Goal: Task Accomplishment & Management: Use online tool/utility

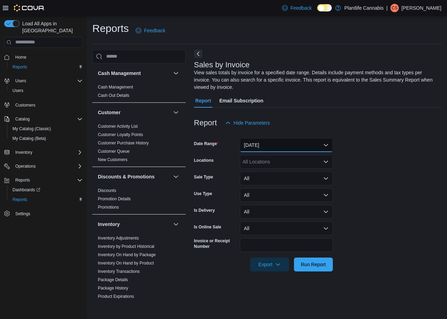
click at [252, 146] on button "[DATE]" at bounding box center [286, 145] width 93 height 14
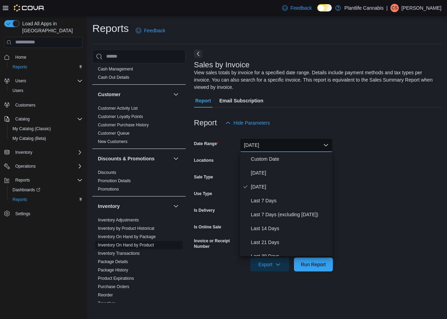
click at [120, 266] on ul "Inventory Adjustments Inventory by Product Historical Inventory On Hand by Pack…" at bounding box center [139, 262] width 88 height 92
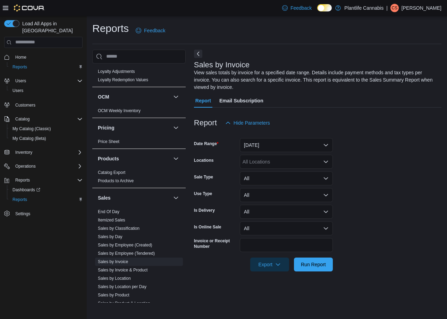
scroll to position [351, 0]
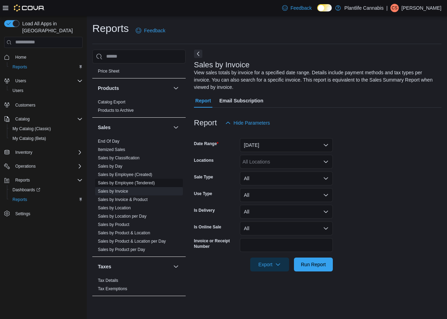
click at [145, 184] on link "Sales by Employee (Tendered)" at bounding box center [126, 182] width 57 height 5
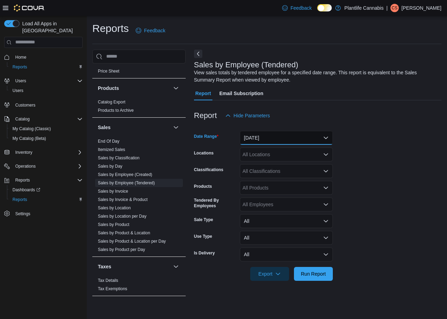
click at [263, 133] on button "[DATE]" at bounding box center [286, 138] width 93 height 14
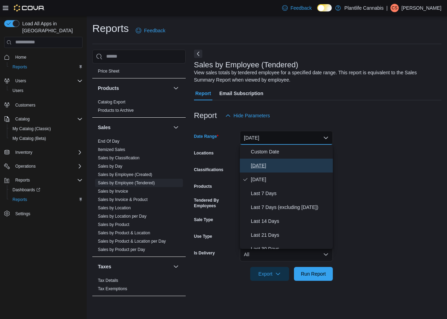
click at [259, 169] on span "[DATE]" at bounding box center [290, 165] width 79 height 8
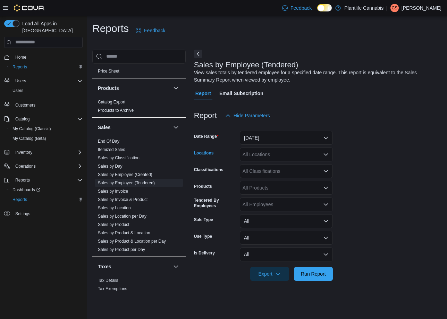
click at [263, 158] on div "All Locations" at bounding box center [286, 155] width 93 height 14
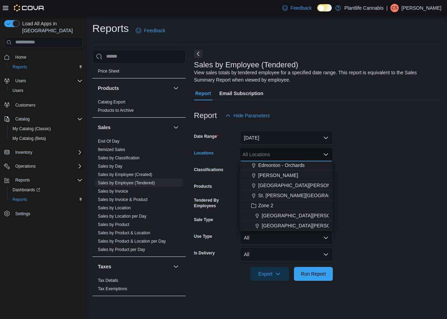
scroll to position [63, 0]
click at [294, 196] on span "St. [PERSON_NAME][GEOGRAPHIC_DATA]" at bounding box center [307, 194] width 98 height 7
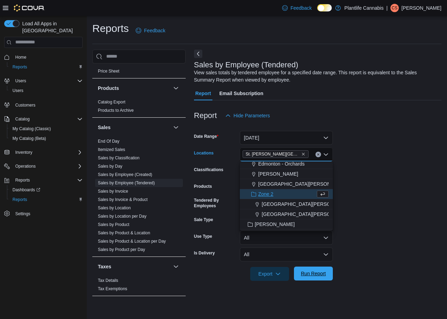
drag, startPoint x: 312, startPoint y: 272, endPoint x: 307, endPoint y: 271, distance: 4.9
click at [312, 272] on span "Run Report" at bounding box center [313, 273] width 25 height 7
